Goal: Information Seeking & Learning: Learn about a topic

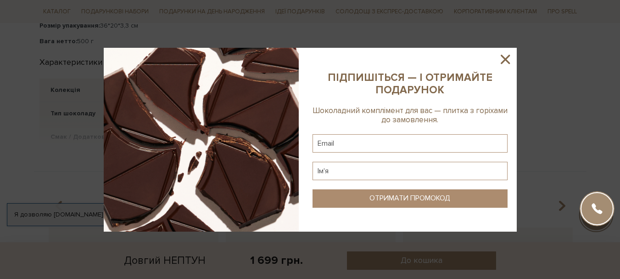
scroll to position [688, 0]
click at [505, 53] on icon at bounding box center [505, 59] width 16 height 16
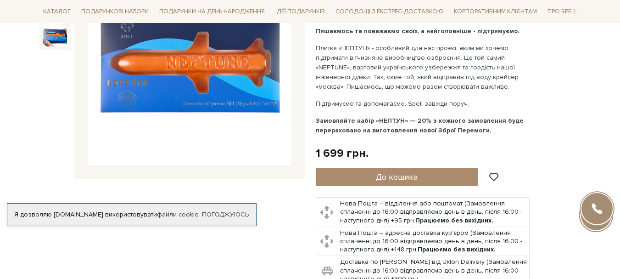
scroll to position [92, 0]
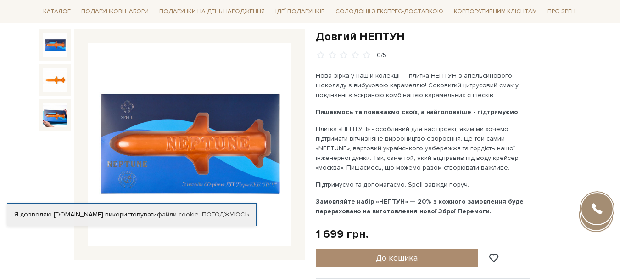
click at [168, 157] on img at bounding box center [189, 144] width 203 height 203
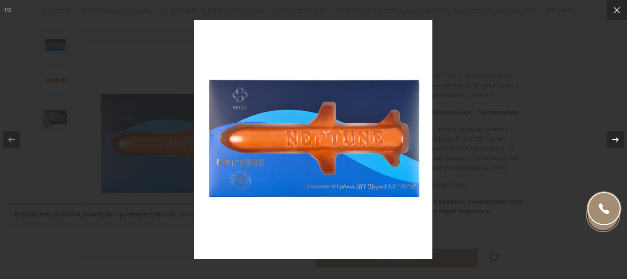
click at [618, 136] on icon at bounding box center [615, 139] width 11 height 11
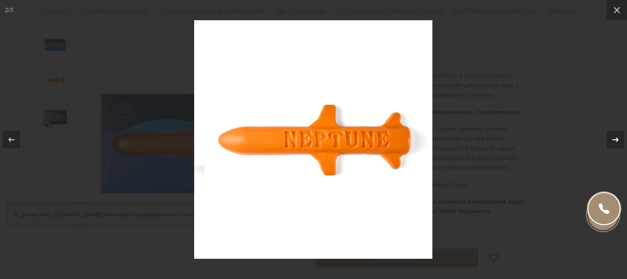
click at [618, 136] on icon at bounding box center [615, 139] width 11 height 11
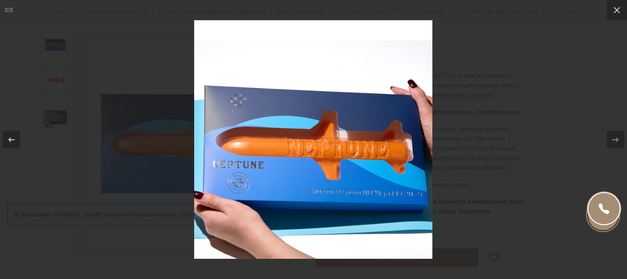
click at [618, 136] on div "3 / 3" at bounding box center [313, 139] width 627 height 279
click at [620, 9] on icon at bounding box center [616, 10] width 11 height 11
